Goal: Check status

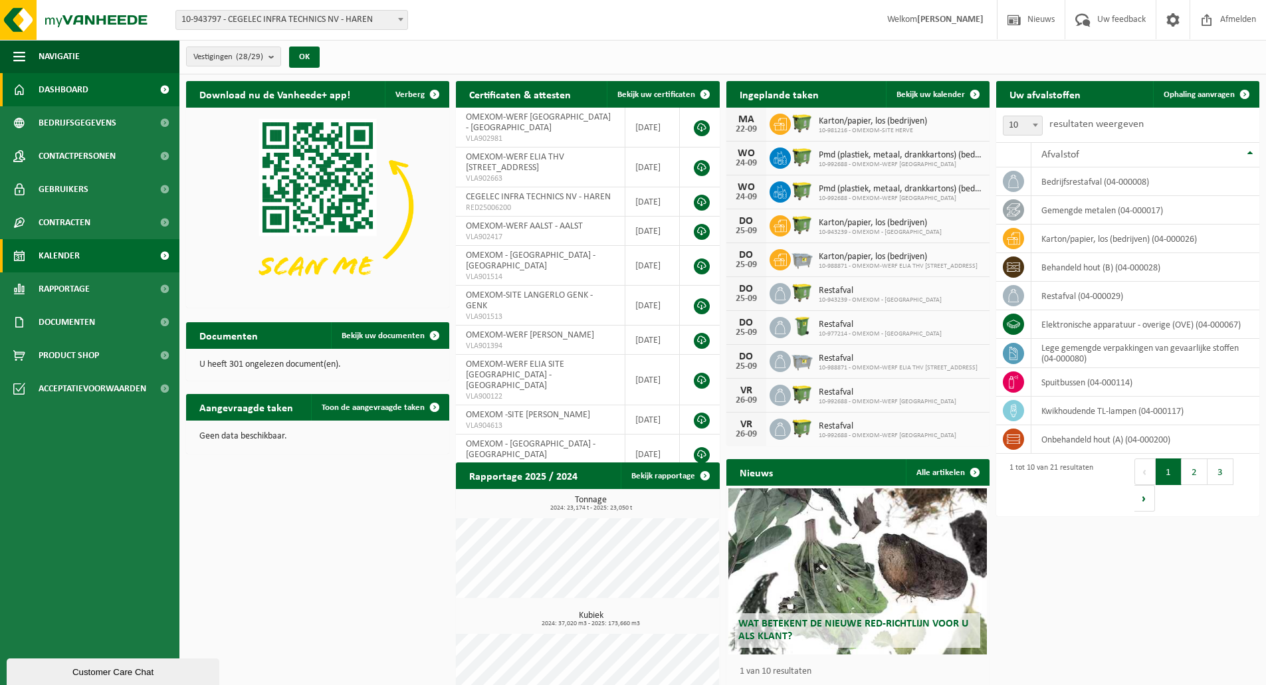
click at [128, 266] on link "Kalender" at bounding box center [89, 255] width 179 height 33
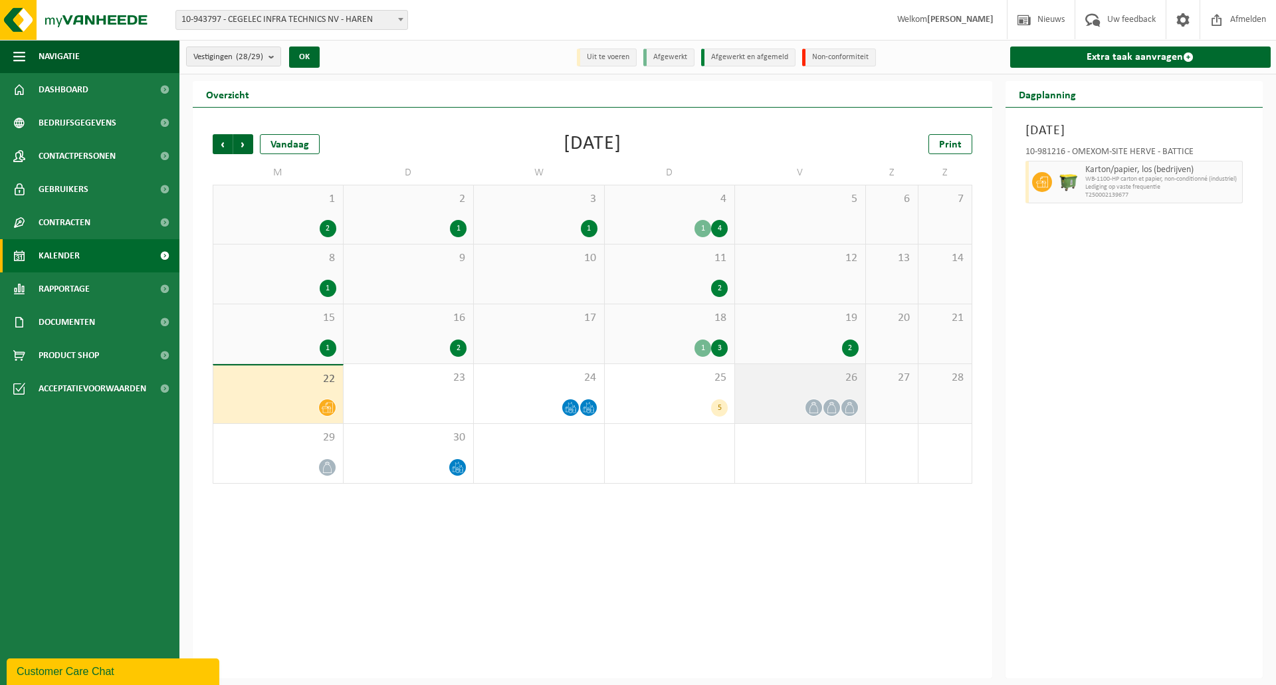
click at [794, 411] on div at bounding box center [799, 408] width 117 height 18
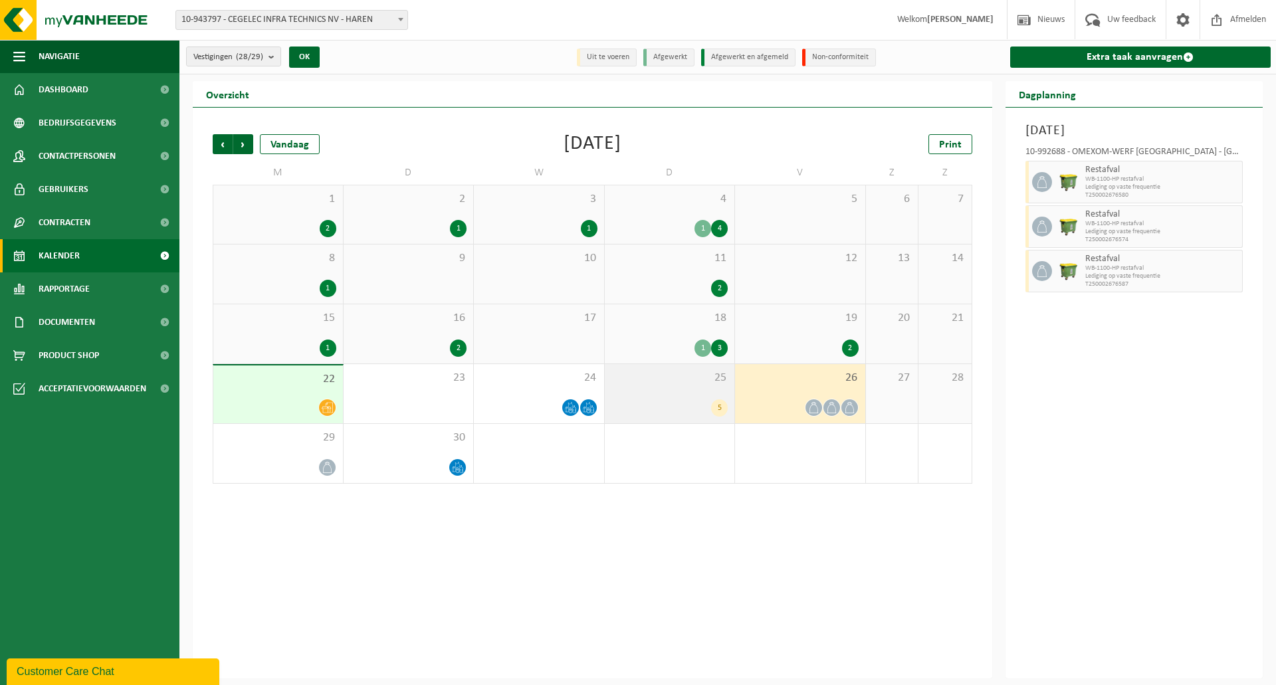
click at [638, 405] on div "5" at bounding box center [669, 407] width 117 height 17
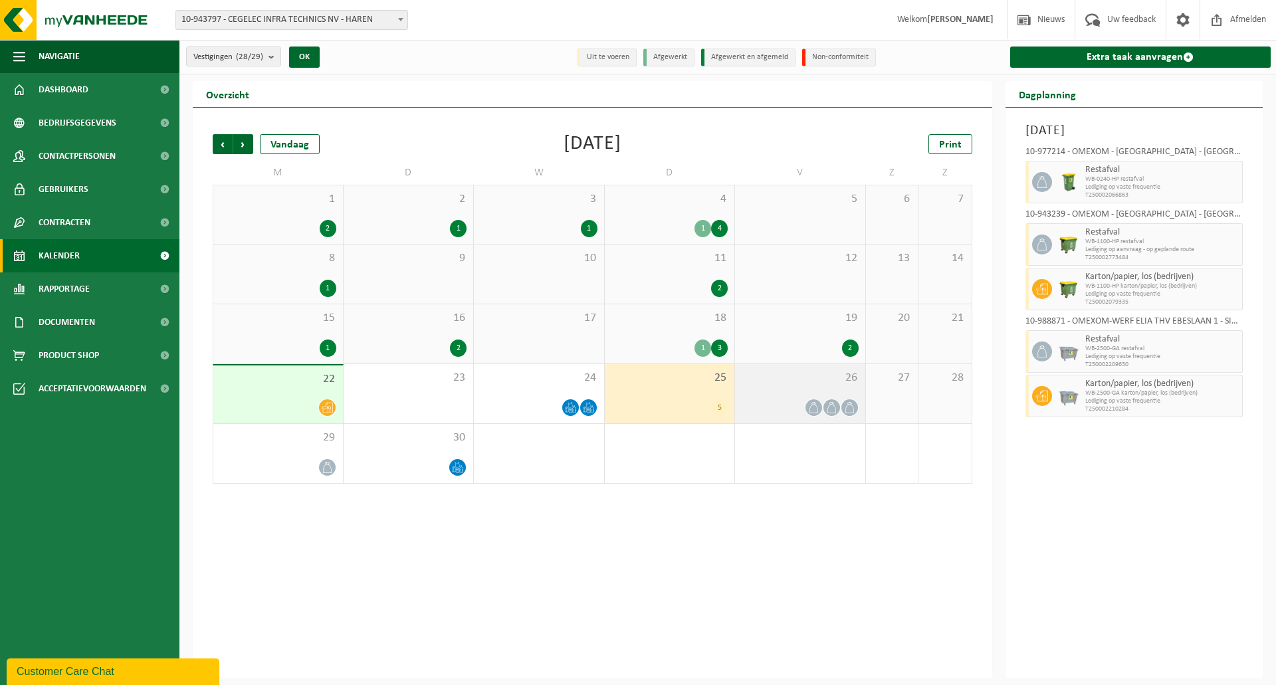
click at [759, 389] on div "26" at bounding box center [800, 393] width 130 height 59
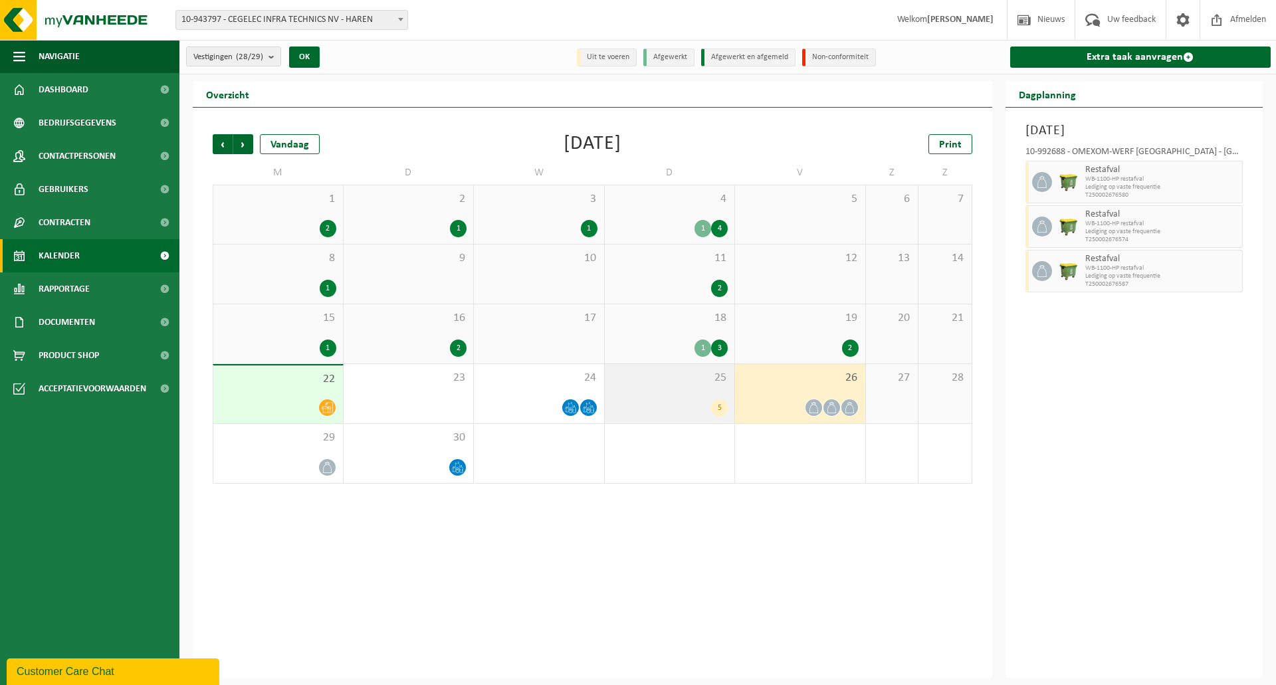
click at [693, 393] on div "25 5" at bounding box center [670, 393] width 130 height 59
